Goal: Check status: Check status

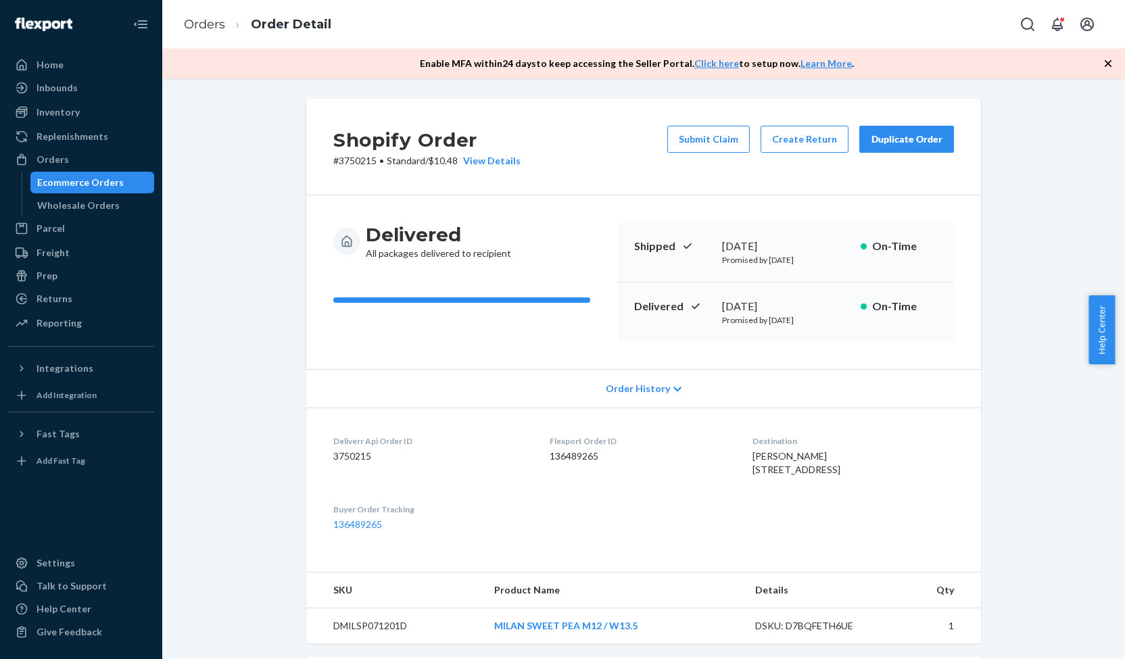
scroll to position [327, 0]
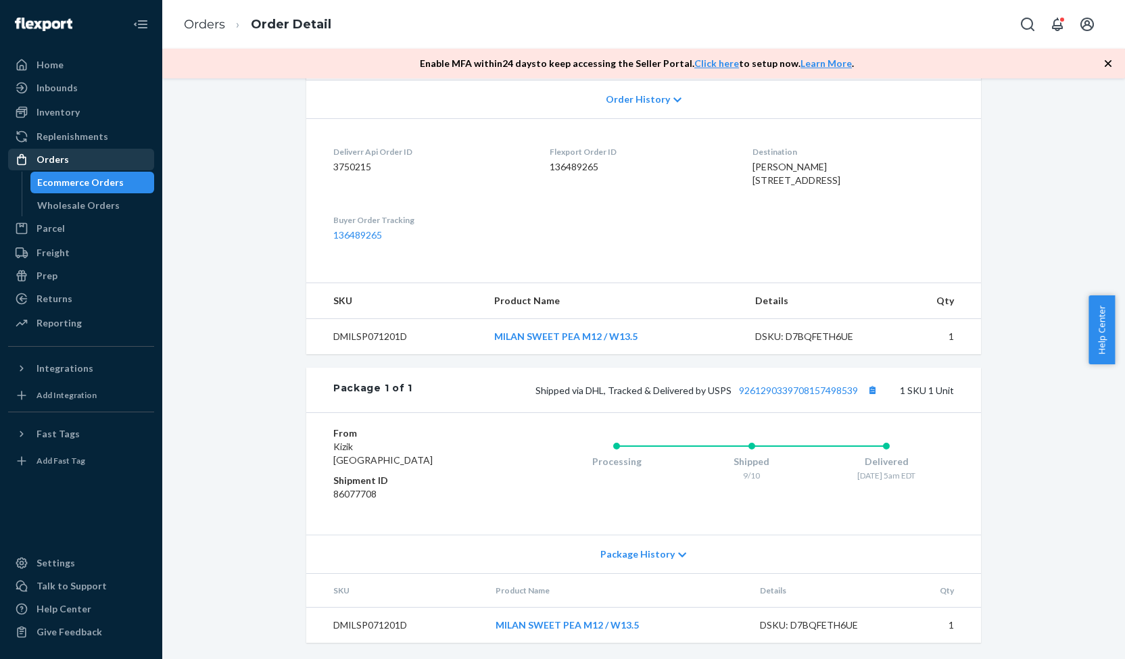
click at [99, 166] on div "Orders" at bounding box center [80, 159] width 143 height 19
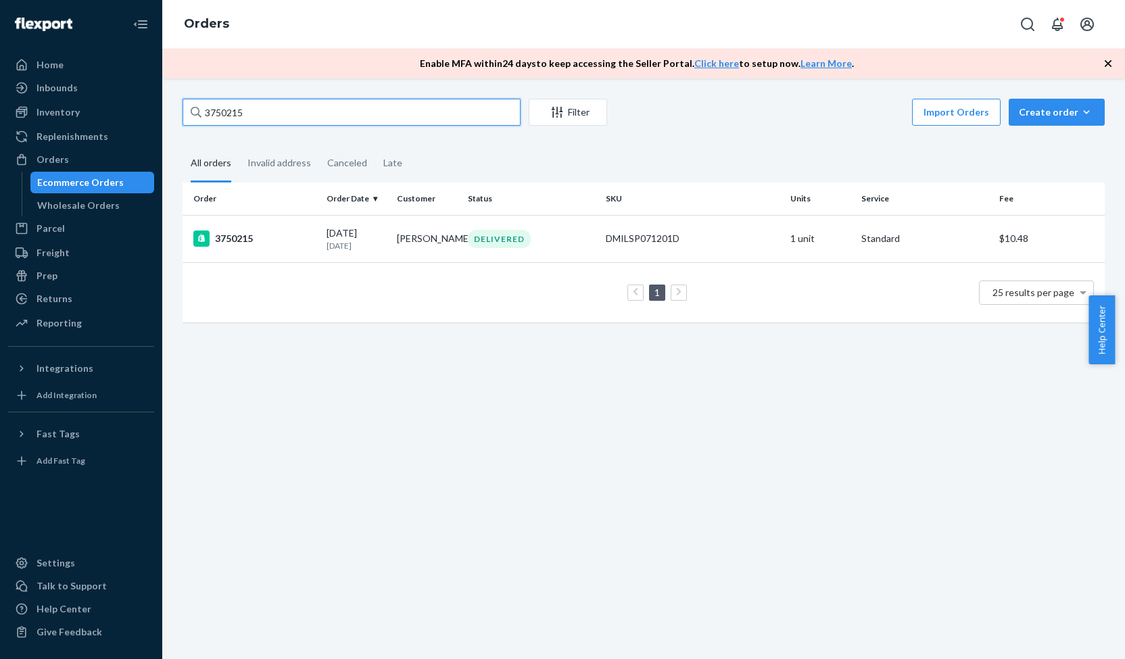
click at [247, 122] on input "3750215" at bounding box center [352, 112] width 338 height 27
paste input "69640"
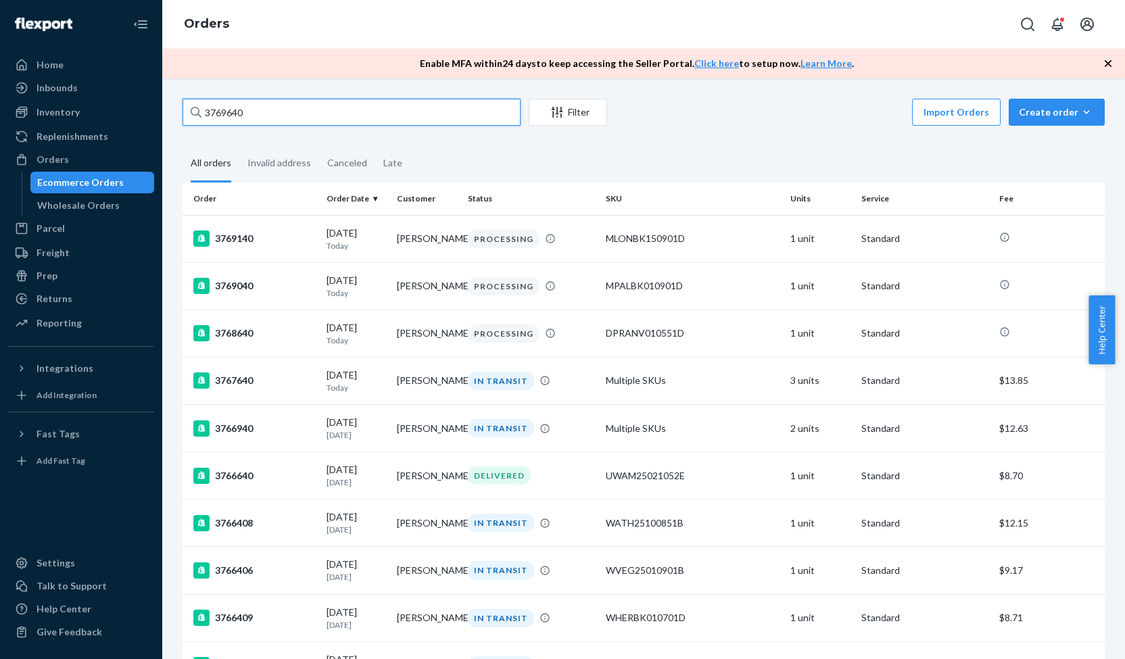
type input "3769640"
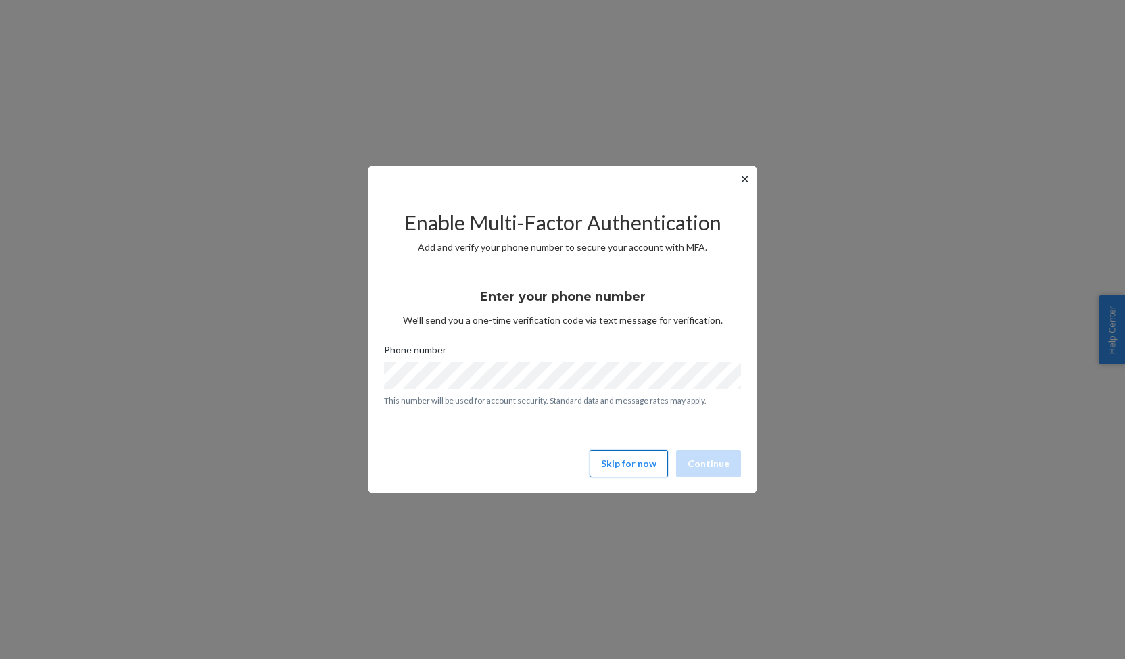
click at [637, 455] on button "Skip for now" at bounding box center [628, 463] width 78 height 27
